Goal: Find specific page/section: Find specific page/section

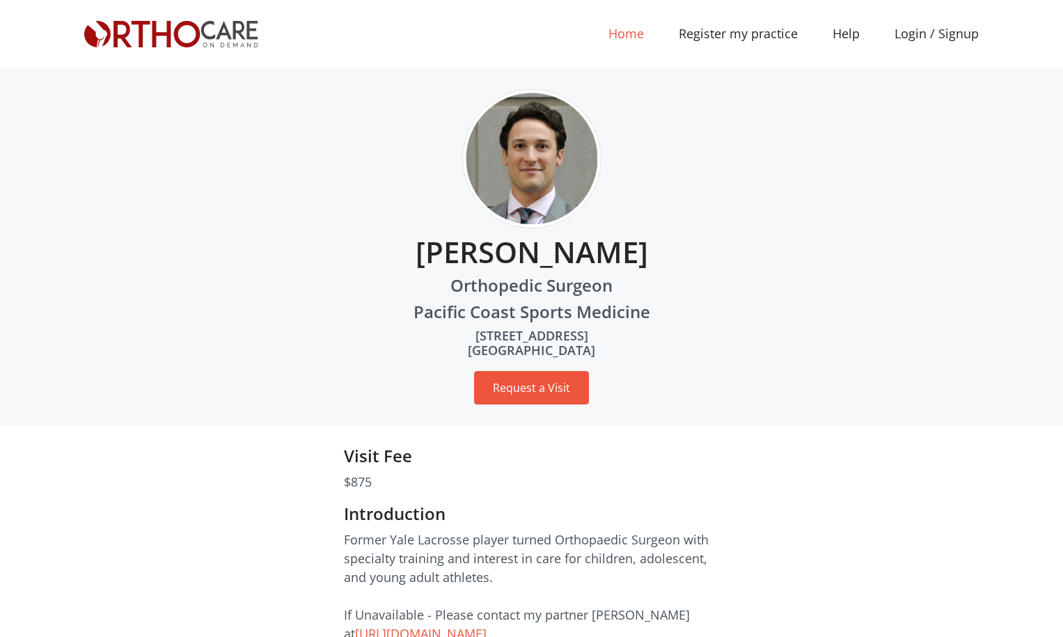
click at [633, 30] on link "Home (current)" at bounding box center [626, 33] width 70 height 31
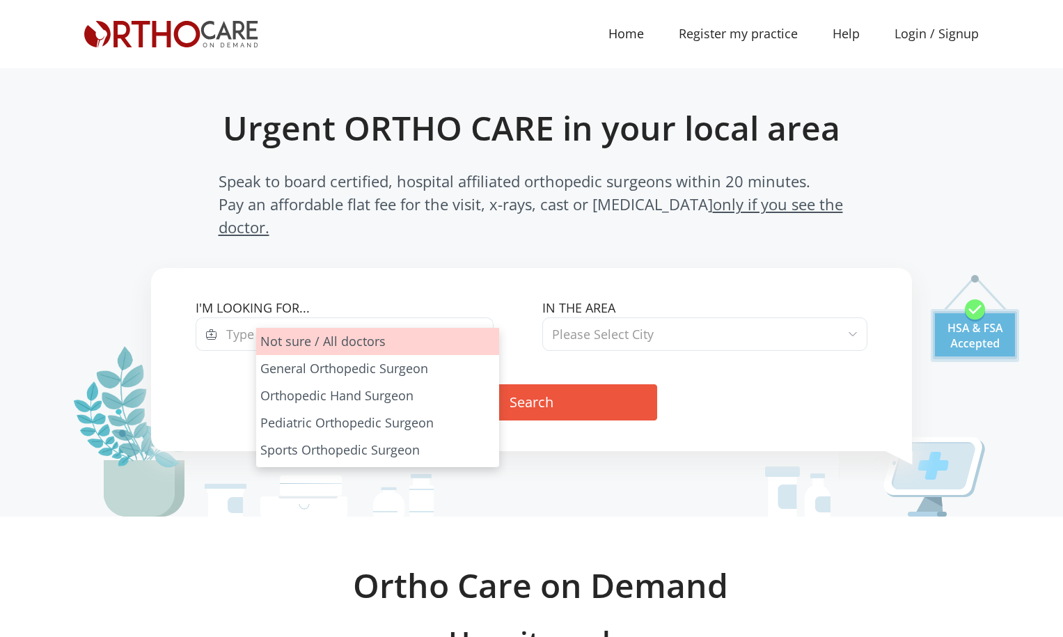
click at [450, 317] on span "Type of Specialist" at bounding box center [355, 333] width 276 height 33
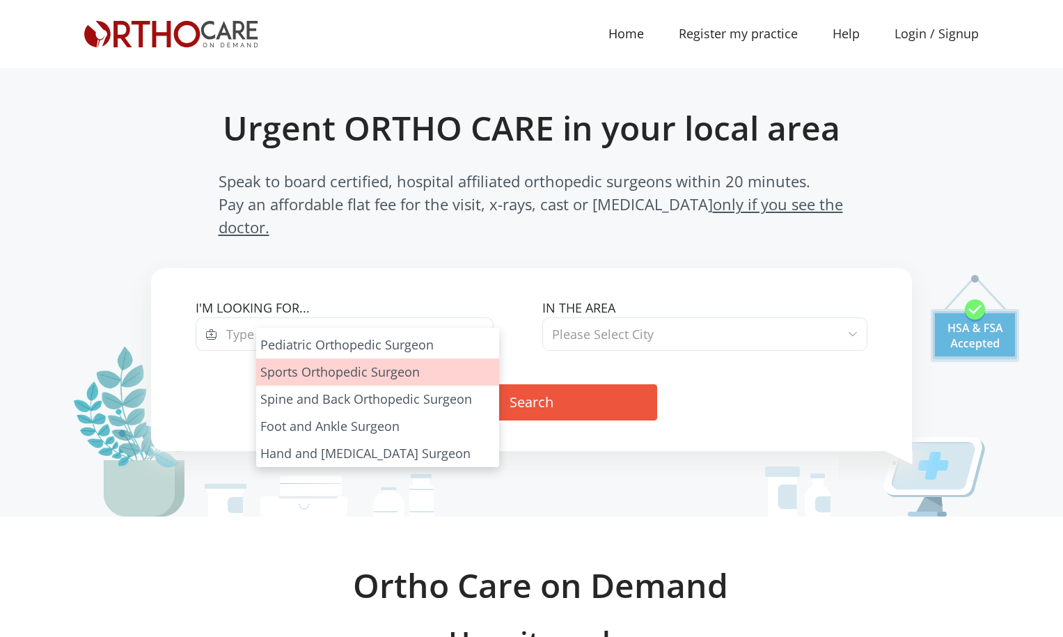
scroll to position [78, 0]
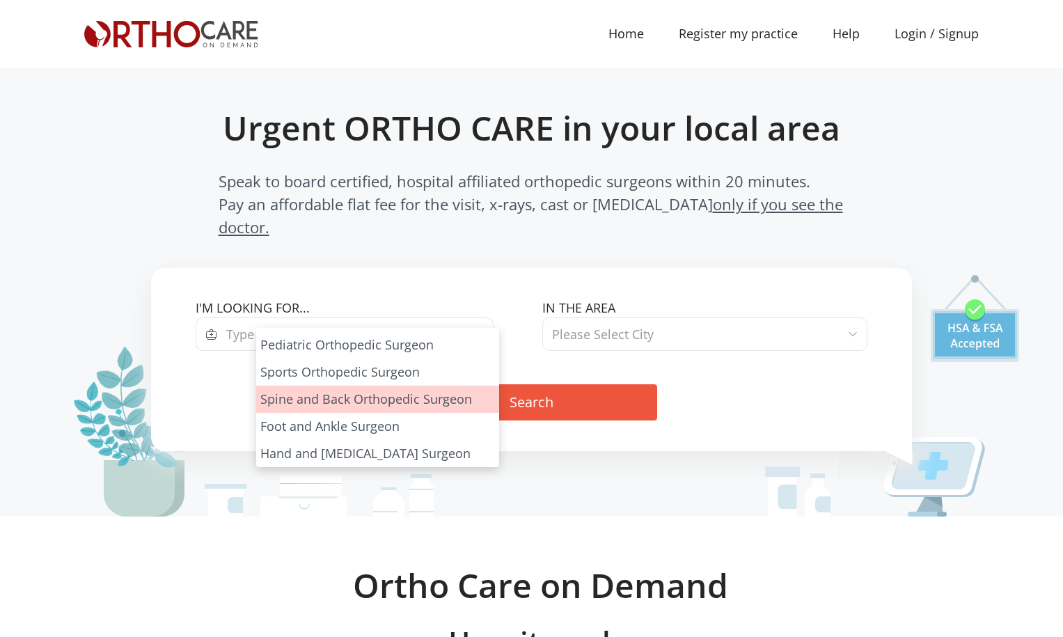
select select "5"
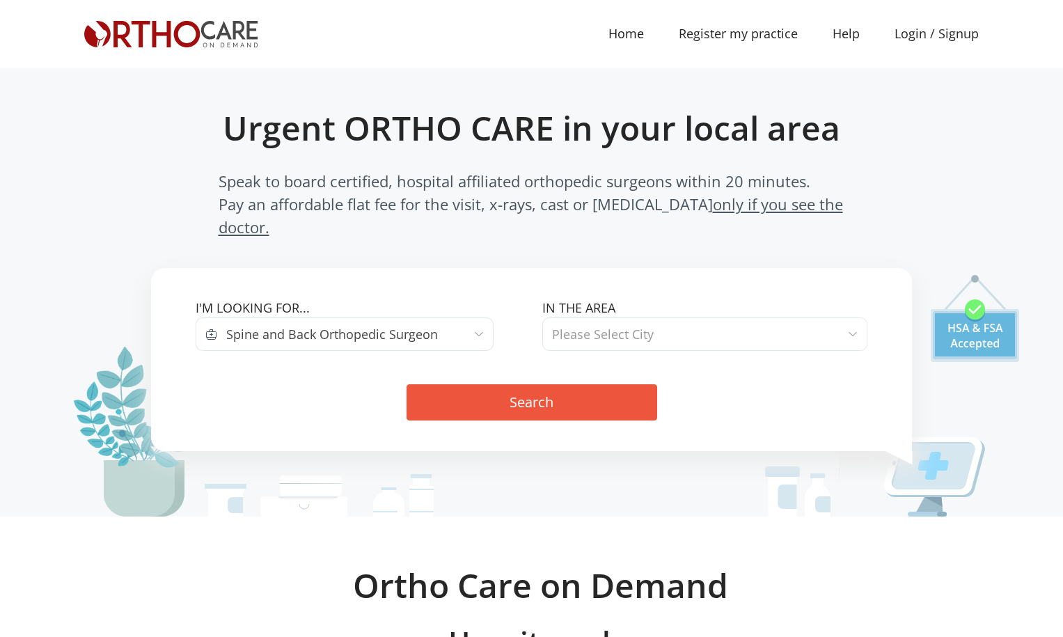
click at [580, 326] on span "Please Select City" at bounding box center [603, 334] width 102 height 17
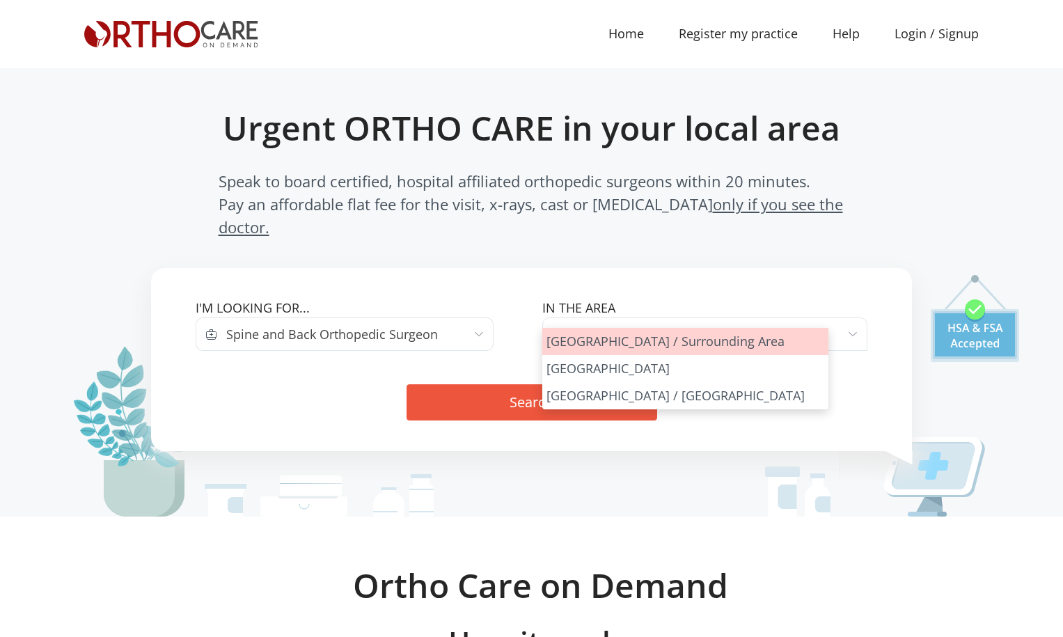
select select "Los Angeles"
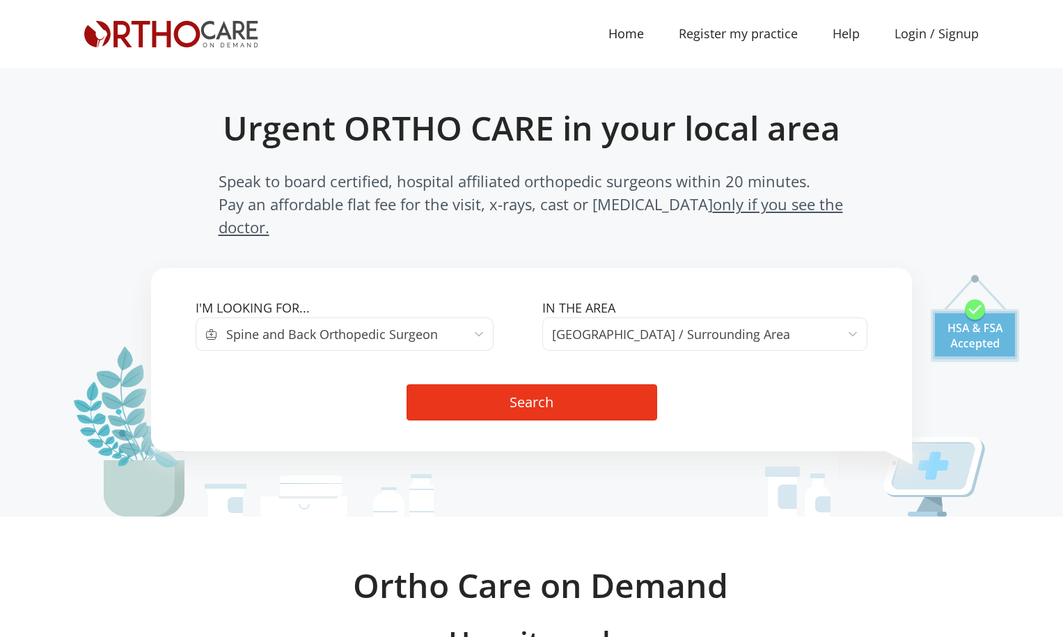
click at [547, 384] on button "Search" at bounding box center [531, 402] width 251 height 36
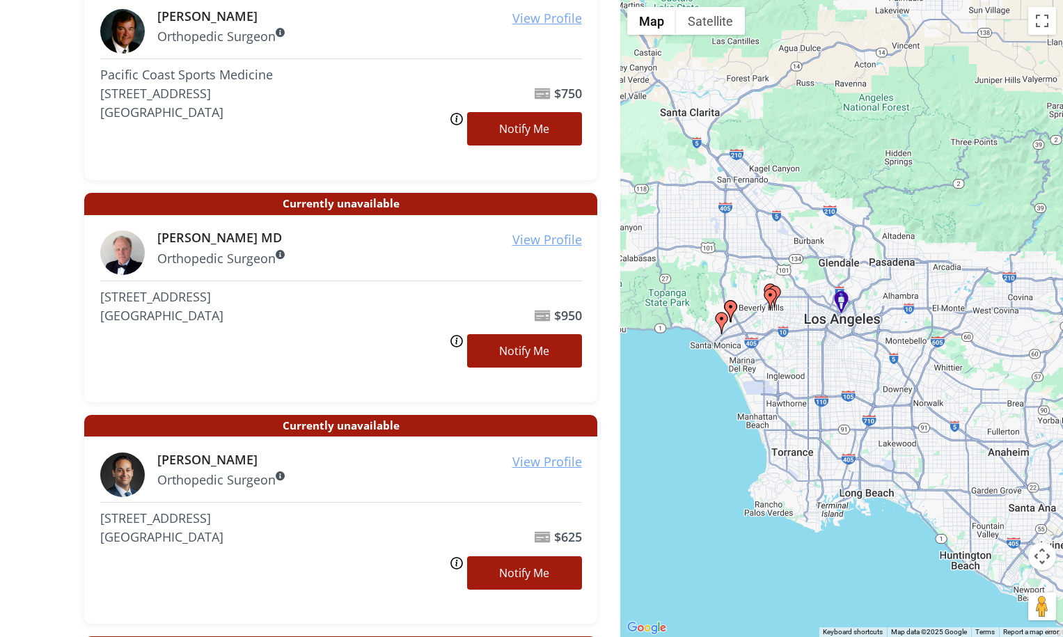
scroll to position [1412, 0]
